Goal: Obtain resource: Obtain resource

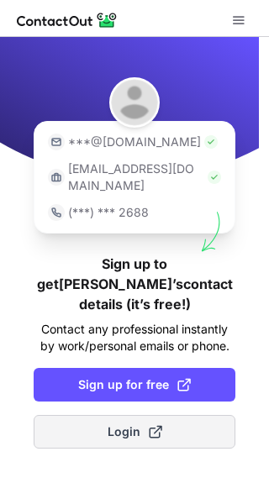
click at [112, 423] on span "Login" at bounding box center [135, 431] width 55 height 17
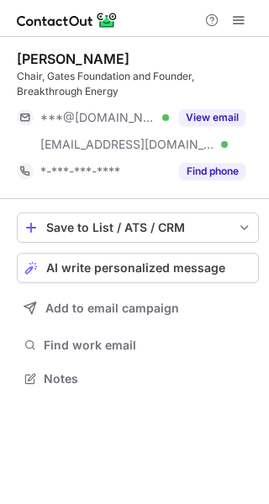
scroll to position [367, 269]
click at [242, 20] on span at bounding box center [238, 19] width 13 height 13
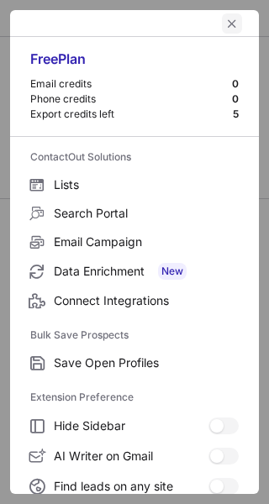
click at [225, 18] on span "left-button" at bounding box center [231, 23] width 13 height 13
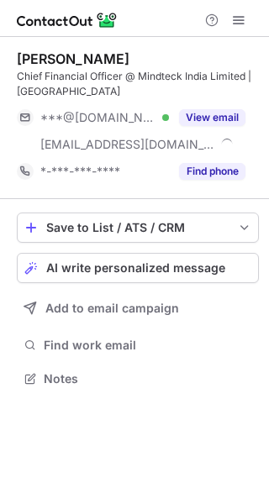
scroll to position [367, 269]
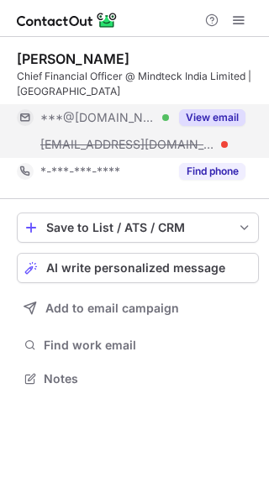
click at [208, 115] on button "View email" at bounding box center [212, 117] width 66 height 17
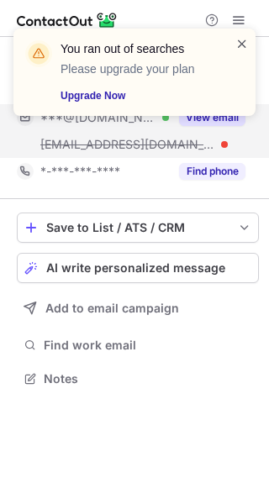
click at [243, 36] on span at bounding box center [241, 43] width 13 height 17
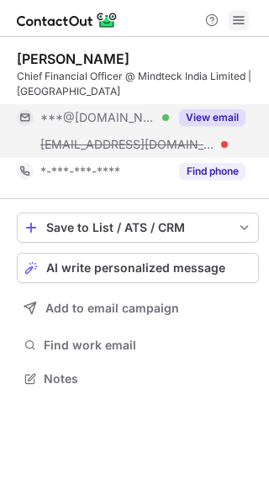
click at [241, 21] on span at bounding box center [238, 19] width 13 height 13
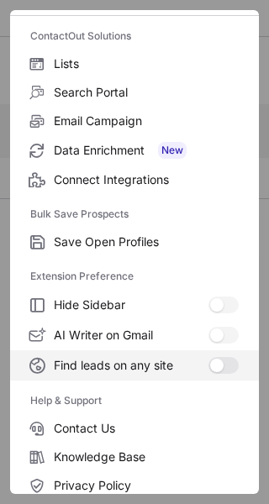
scroll to position [196, 0]
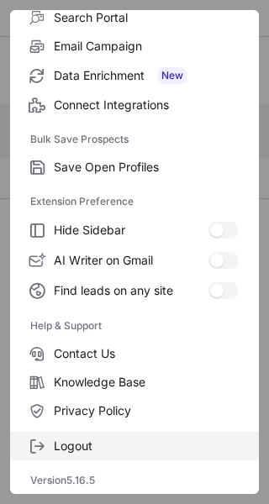
click at [82, 450] on span "Logout" at bounding box center [146, 445] width 185 height 15
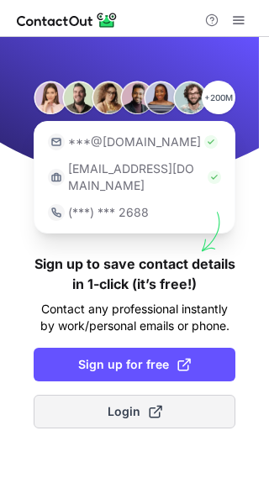
click at [127, 403] on span "Login" at bounding box center [135, 411] width 55 height 17
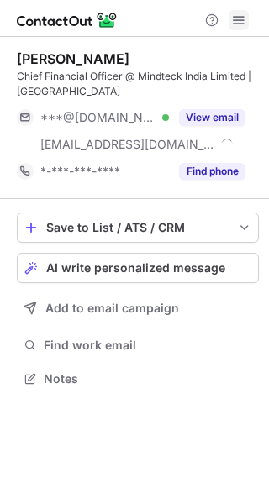
scroll to position [367, 269]
click at [235, 18] on span at bounding box center [238, 19] width 13 height 13
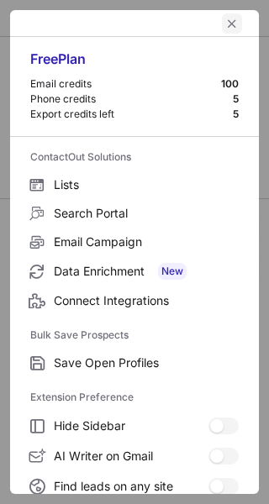
click at [228, 20] on button "left-button" at bounding box center [232, 23] width 20 height 20
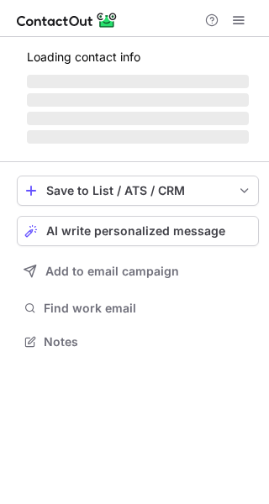
scroll to position [330, 269]
click at [234, 20] on span at bounding box center [238, 19] width 13 height 13
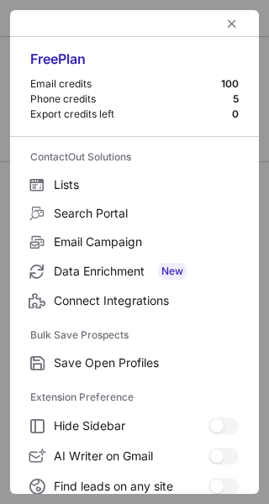
scroll to position [352, 269]
click at [225, 24] on span "left-button" at bounding box center [231, 23] width 13 height 13
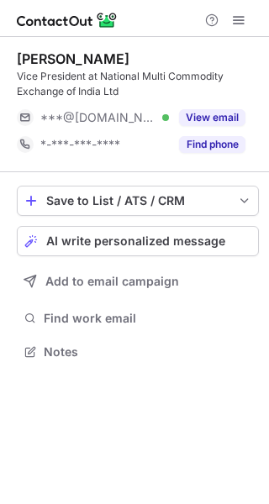
scroll to position [340, 269]
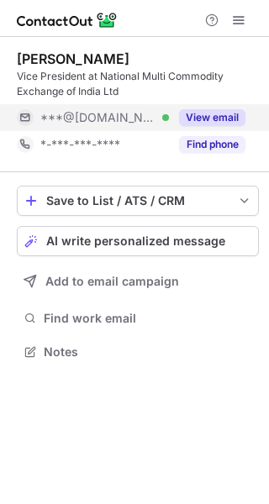
click at [218, 113] on button "View email" at bounding box center [212, 117] width 66 height 17
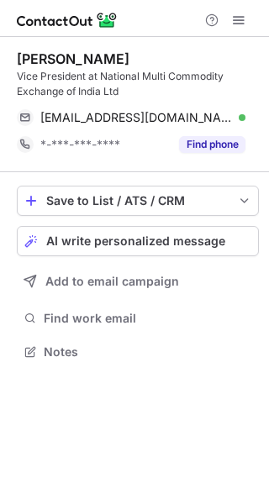
scroll to position [340, 269]
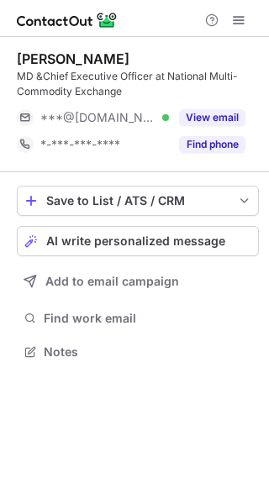
scroll to position [340, 269]
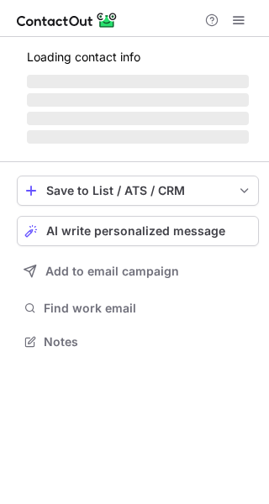
scroll to position [352, 269]
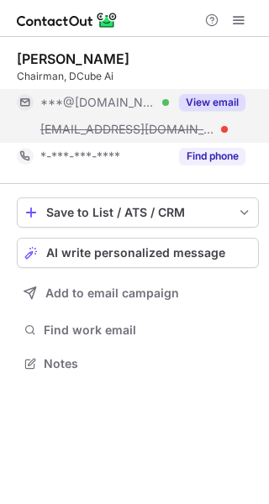
click at [213, 100] on button "View email" at bounding box center [212, 102] width 66 height 17
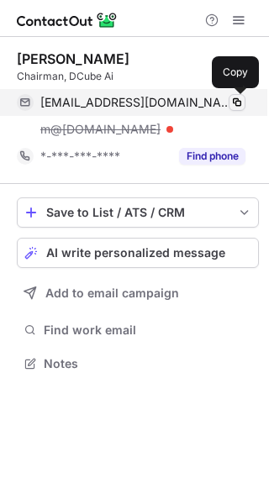
click at [237, 106] on span at bounding box center [236, 102] width 13 height 13
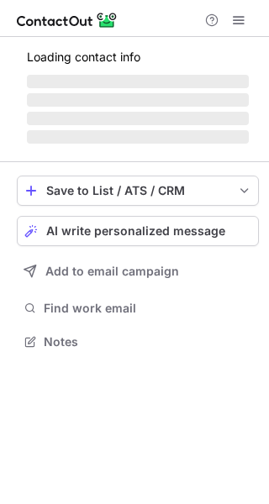
scroll to position [325, 269]
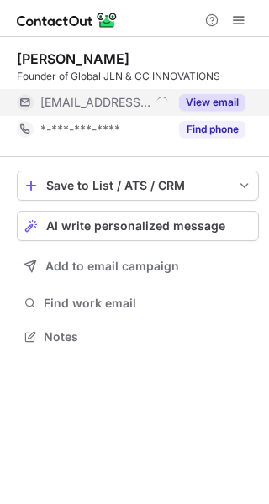
click at [207, 96] on button "View email" at bounding box center [212, 102] width 66 height 17
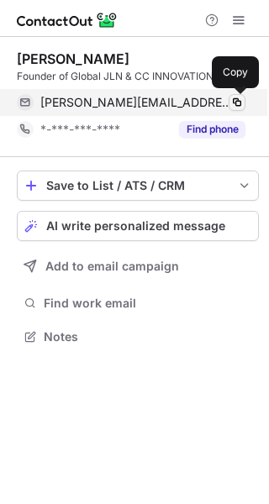
click at [236, 102] on span at bounding box center [236, 102] width 13 height 13
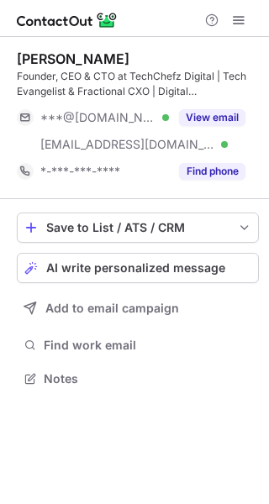
scroll to position [367, 269]
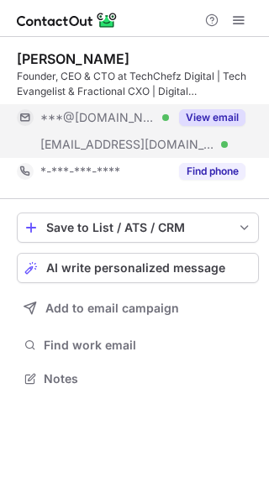
click at [222, 115] on button "View email" at bounding box center [212, 117] width 66 height 17
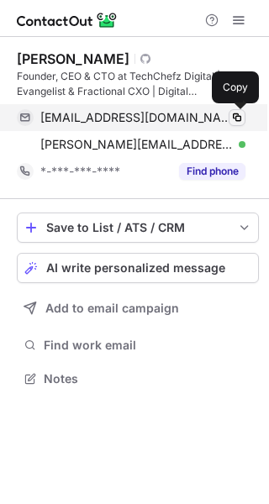
click at [240, 118] on span at bounding box center [236, 117] width 13 height 13
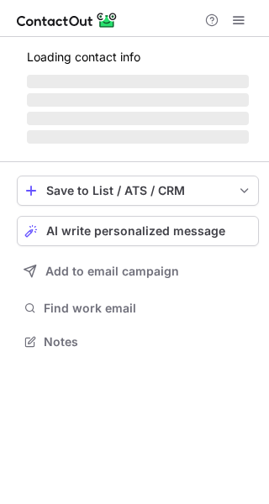
scroll to position [340, 269]
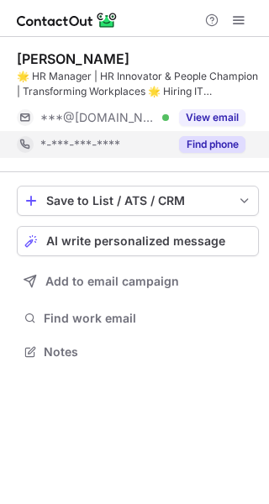
click at [217, 145] on button "Find phone" at bounding box center [212, 144] width 66 height 17
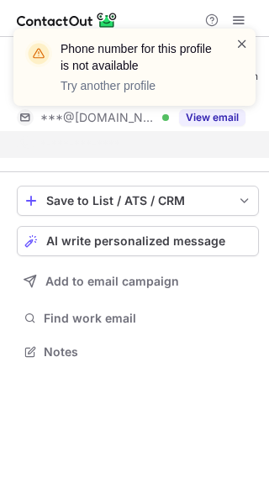
scroll to position [313, 269]
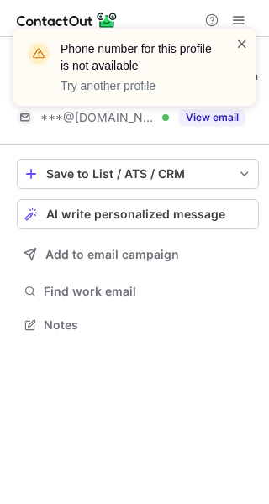
click at [246, 41] on span at bounding box center [241, 43] width 13 height 17
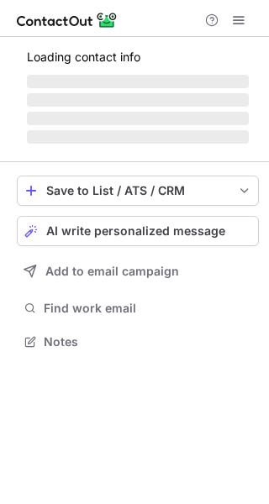
scroll to position [330, 269]
click at [244, 15] on span at bounding box center [238, 19] width 13 height 13
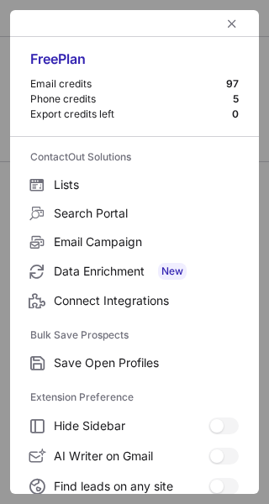
scroll to position [367, 269]
click at [225, 24] on span "left-button" at bounding box center [231, 23] width 13 height 13
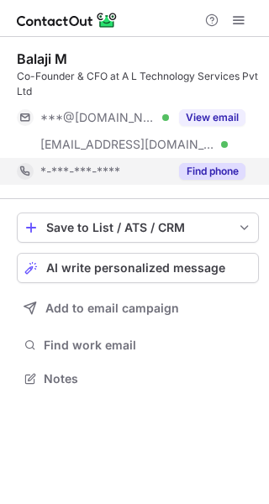
click at [228, 167] on button "Find phone" at bounding box center [212, 171] width 66 height 17
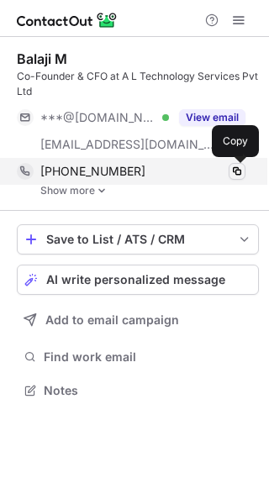
click at [233, 166] on span at bounding box center [236, 171] width 13 height 13
